Goal: Navigation & Orientation: Find specific page/section

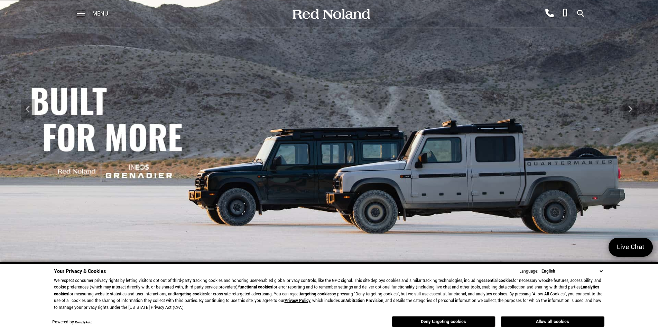
scroll to position [207, 0]
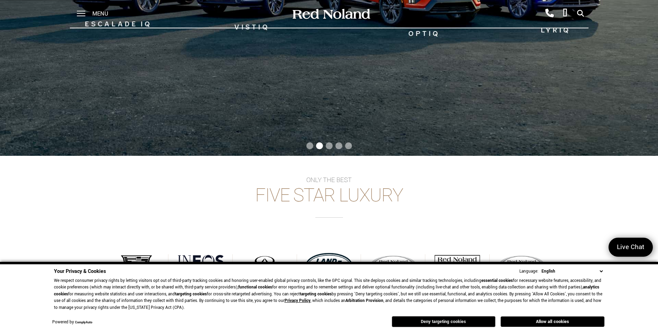
click at [451, 323] on button "Deny targeting cookies" at bounding box center [444, 321] width 104 height 11
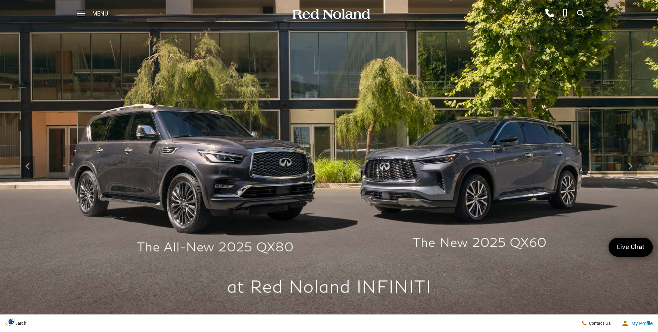
scroll to position [0, 0]
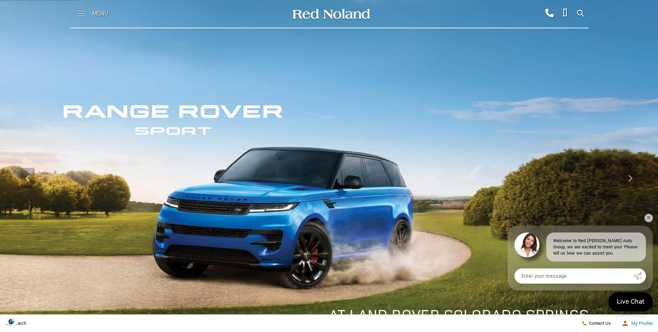
click at [81, 15] on span at bounding box center [81, 14] width 9 height 28
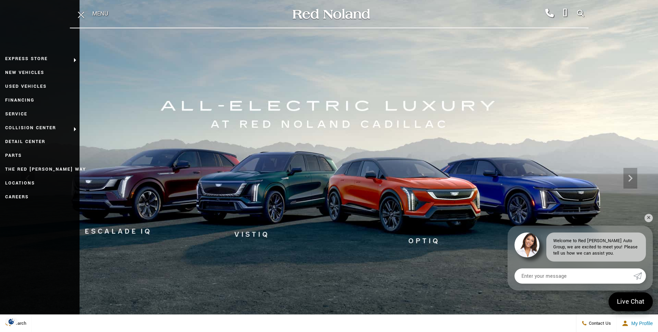
click at [202, 79] on img at bounding box center [329, 178] width 658 height 370
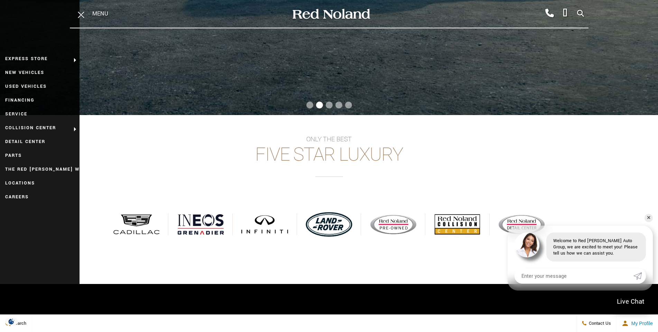
scroll to position [346, 0]
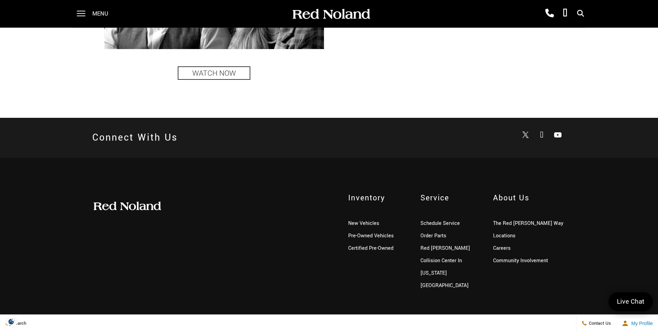
scroll to position [1707, 0]
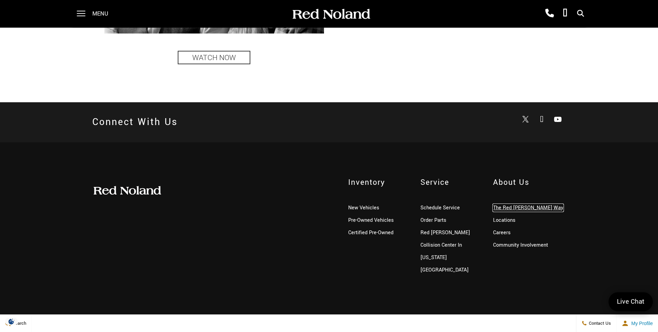
click at [521, 210] on link "The Red [PERSON_NAME] Way" at bounding box center [528, 207] width 70 height 7
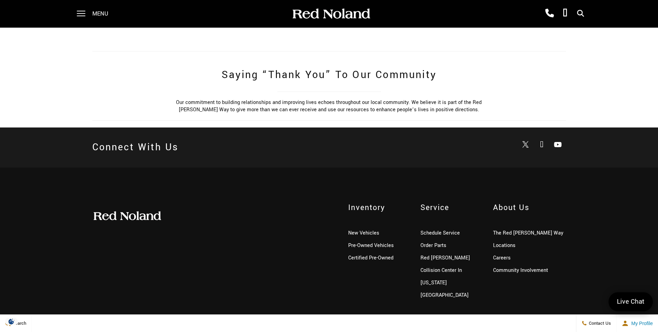
scroll to position [487, 0]
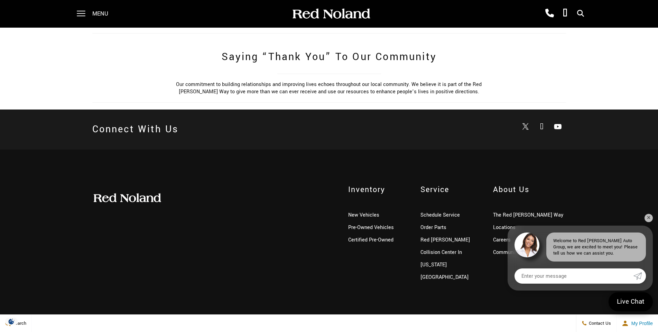
click at [349, 267] on div "Inventory New Vehicles Pre-Owned Vehicles Certified Pre-Owned Service Schedule …" at bounding box center [329, 234] width 658 height 169
click at [523, 187] on span "About Us" at bounding box center [529, 189] width 73 height 11
click at [648, 217] on link "✕" at bounding box center [649, 218] width 8 height 8
